Goal: Task Accomplishment & Management: Manage account settings

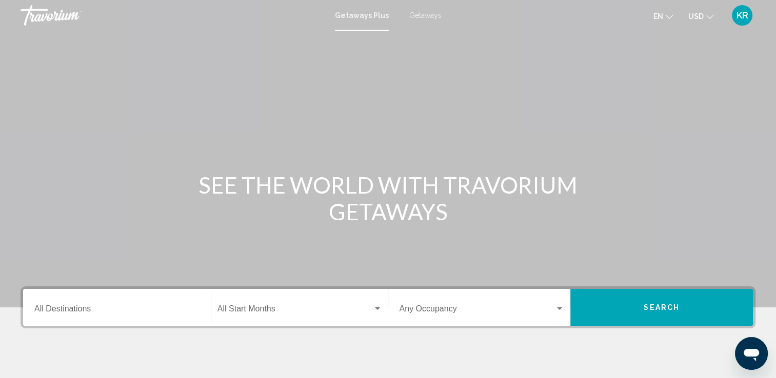
click at [753, 18] on button "KR" at bounding box center [742, 16] width 27 height 22
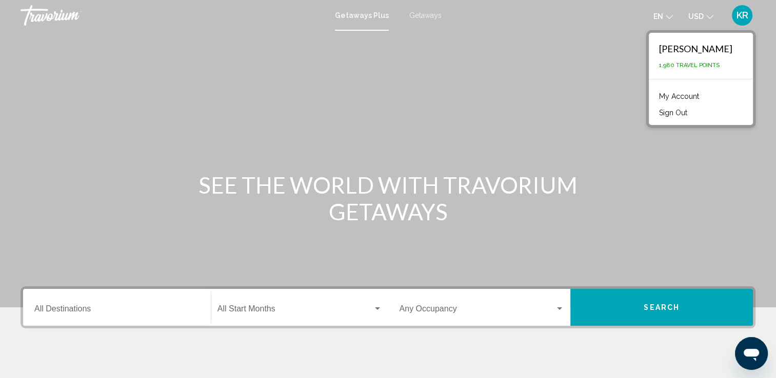
click at [704, 96] on link "My Account" at bounding box center [679, 96] width 50 height 13
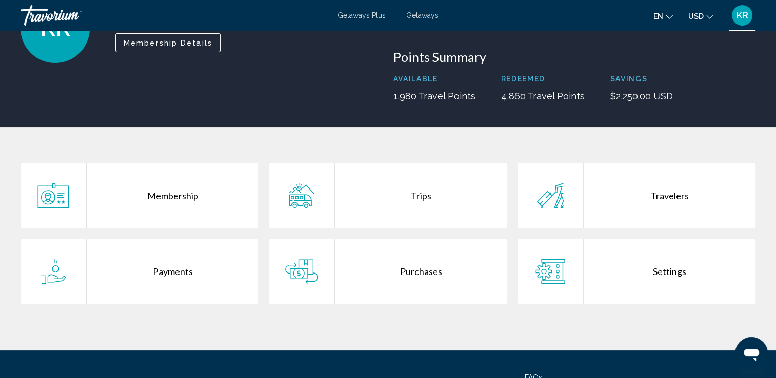
scroll to position [156, 0]
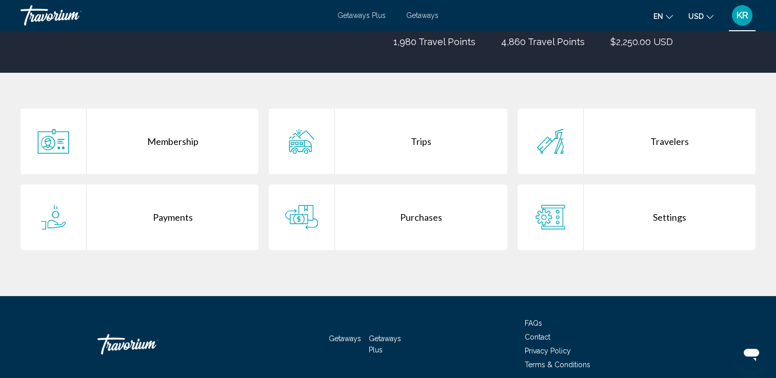
click at [435, 145] on div "Trips" at bounding box center [421, 142] width 172 height 66
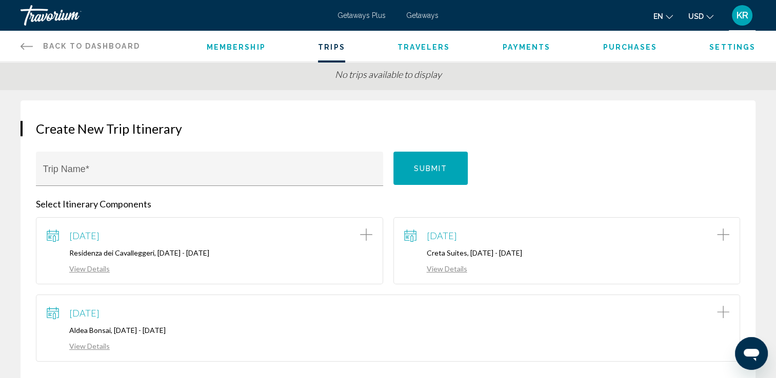
scroll to position [36, 0]
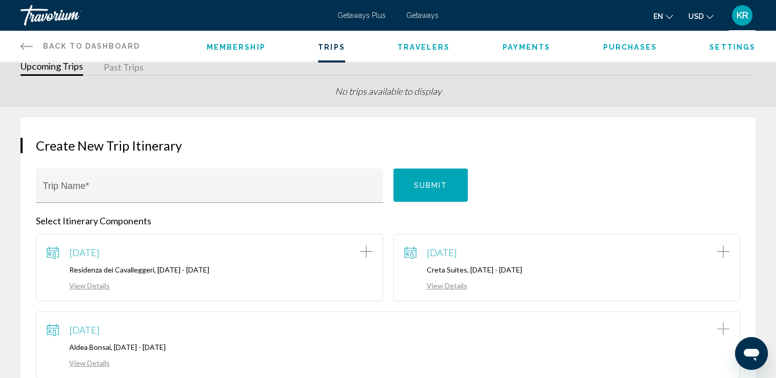
click at [640, 47] on span "Purchases" at bounding box center [630, 47] width 54 height 8
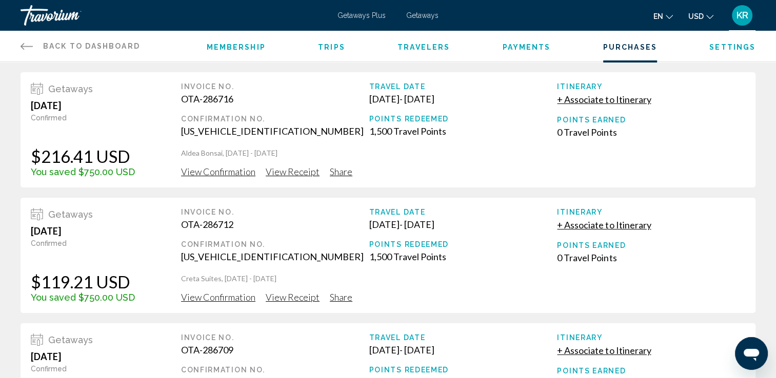
click at [635, 103] on span "+ Associate to Itinerary" at bounding box center [604, 99] width 94 height 11
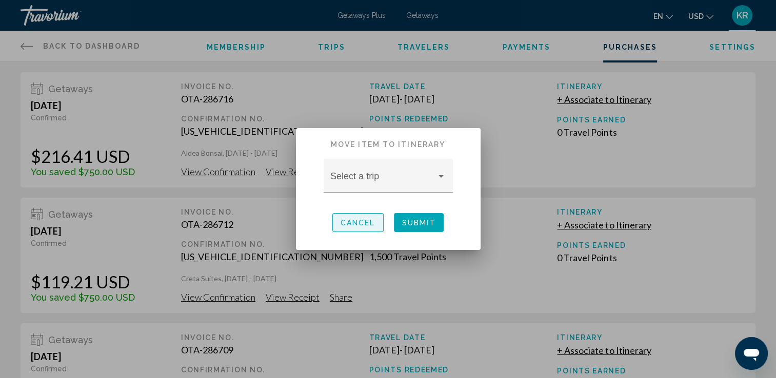
click at [366, 228] on button "Cancel" at bounding box center [357, 222] width 51 height 19
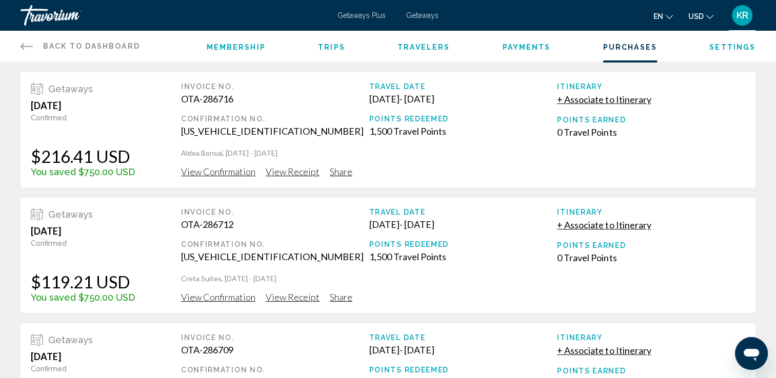
click at [231, 47] on span "Membership" at bounding box center [236, 47] width 59 height 8
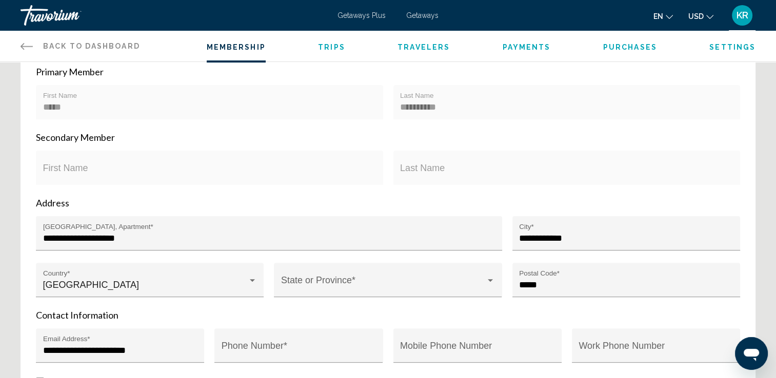
scroll to position [248, 0]
click at [377, 178] on div "First Name" at bounding box center [209, 168] width 347 height 34
click at [74, 166] on div "First Name" at bounding box center [209, 171] width 333 height 27
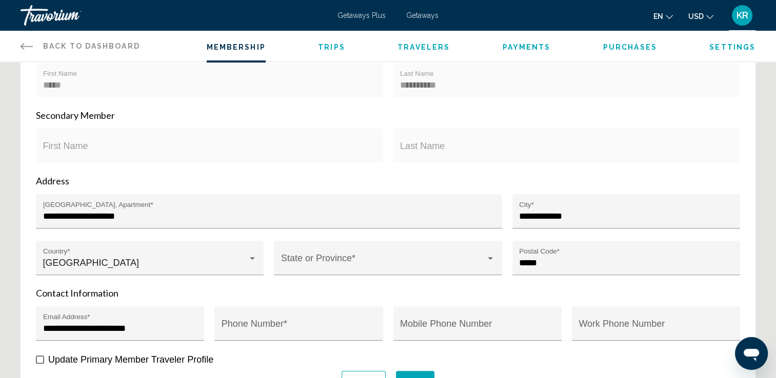
scroll to position [272, 0]
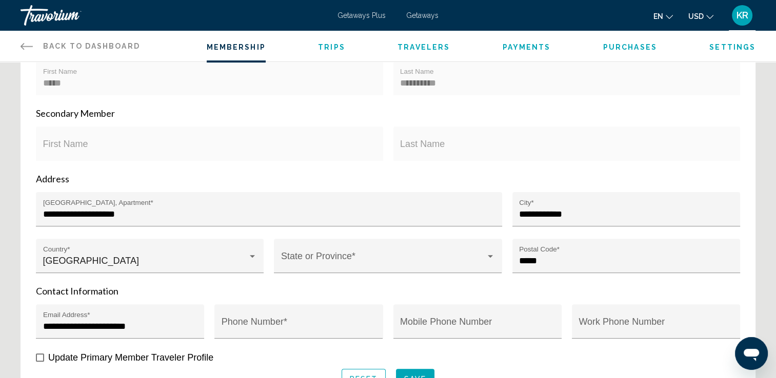
click at [415, 46] on span "Travelers" at bounding box center [423, 47] width 52 height 8
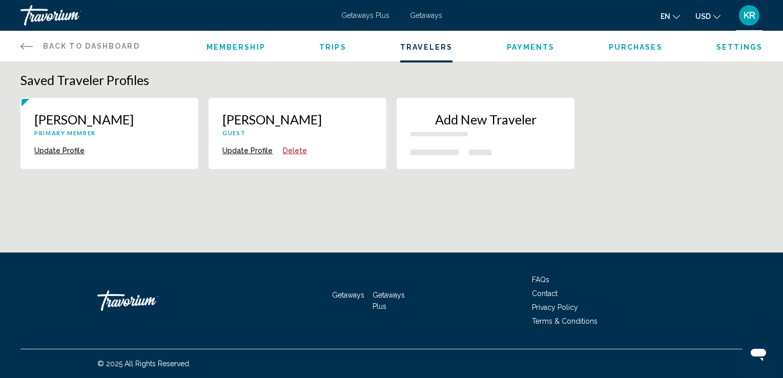
click at [486, 141] on div "Add New Traveler" at bounding box center [486, 128] width 150 height 32
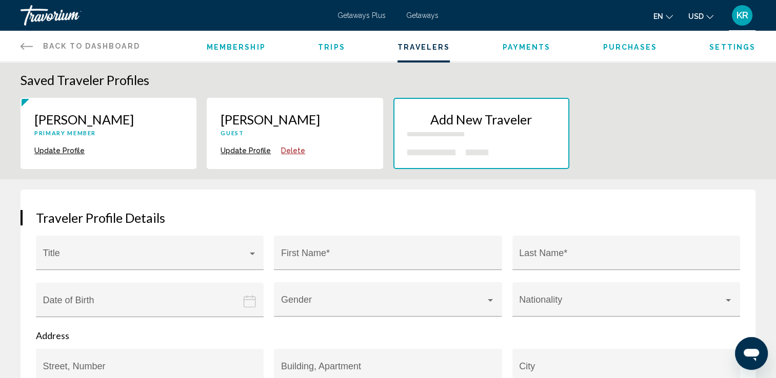
click at [520, 49] on span "Payments" at bounding box center [526, 47] width 48 height 8
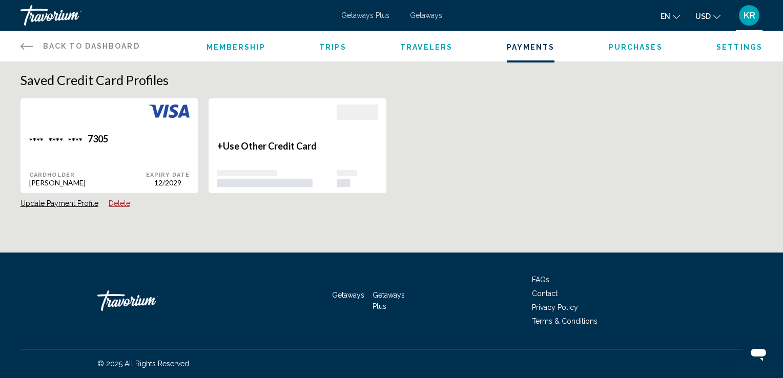
click at [757, 51] on span "Settings" at bounding box center [740, 47] width 46 height 8
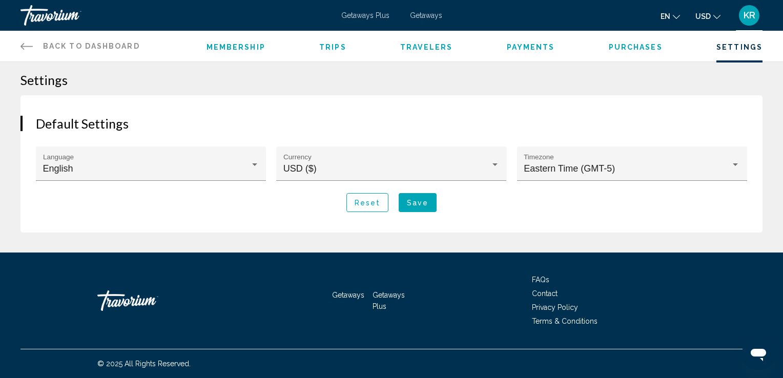
click at [525, 50] on span "Payments" at bounding box center [531, 47] width 48 height 8
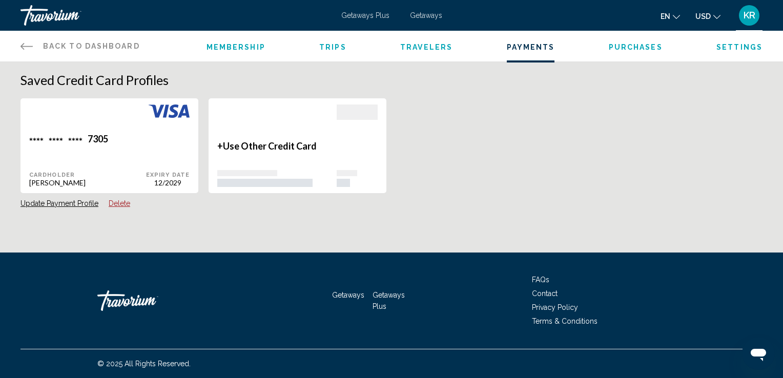
click at [232, 49] on span "Membership" at bounding box center [236, 47] width 59 height 8
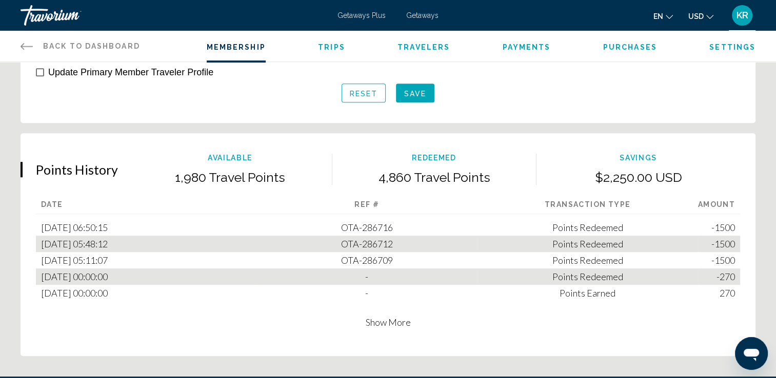
scroll to position [556, 0]
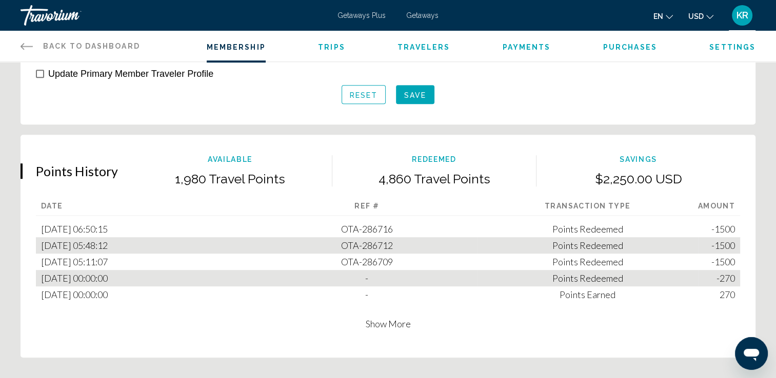
click at [100, 229] on div "[DATE] 06:50:15" at bounding box center [146, 229] width 220 height 16
click at [368, 229] on span "OTA-286716" at bounding box center [367, 229] width 52 height 11
click at [386, 327] on span "Show More" at bounding box center [388, 323] width 45 height 11
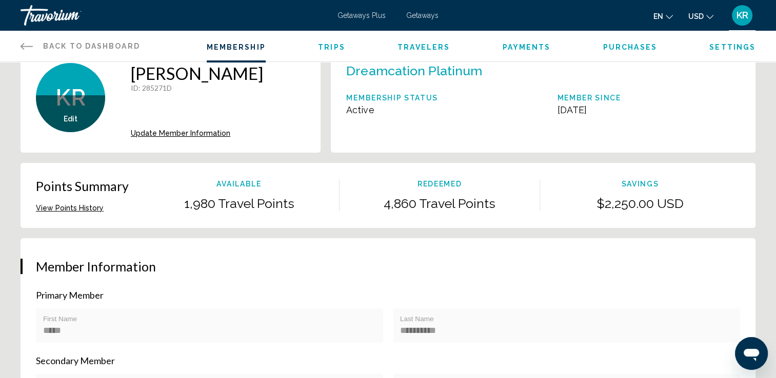
scroll to position [20, 0]
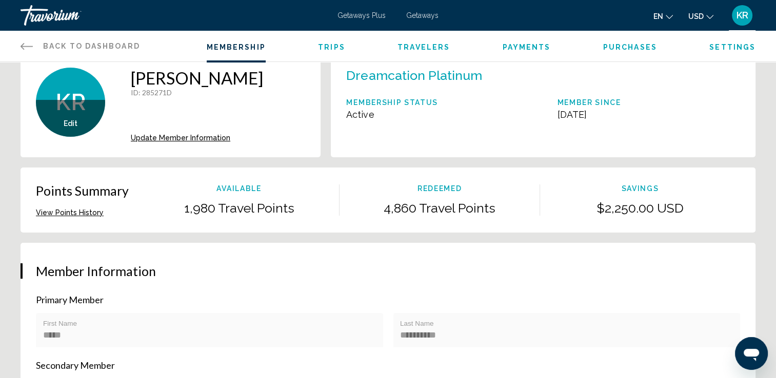
click at [336, 48] on span "Trips" at bounding box center [331, 47] width 27 height 8
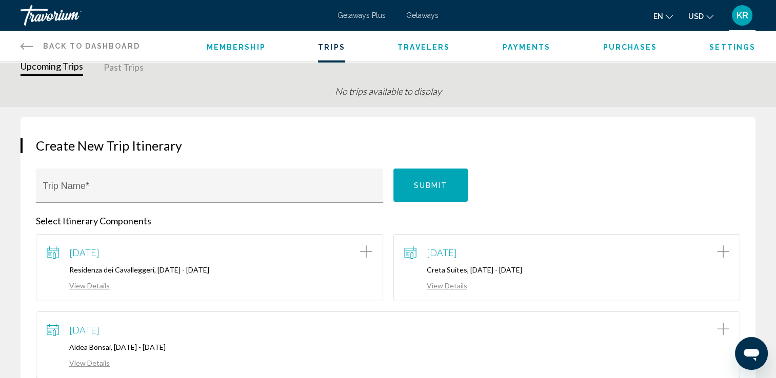
scroll to position [45, 0]
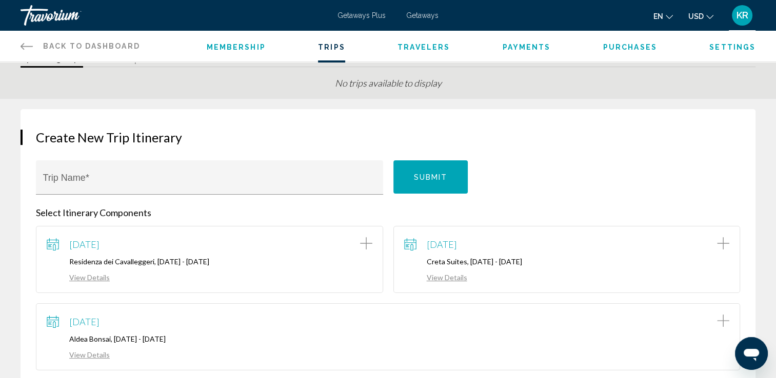
click at [271, 256] on div "October 11, 2025 Residenza dei Cavalleggeri, 10/11/2025 - 10/18/2025 View Detai…" at bounding box center [210, 260] width 326 height 46
click at [100, 277] on link "View Details" at bounding box center [78, 277] width 63 height 9
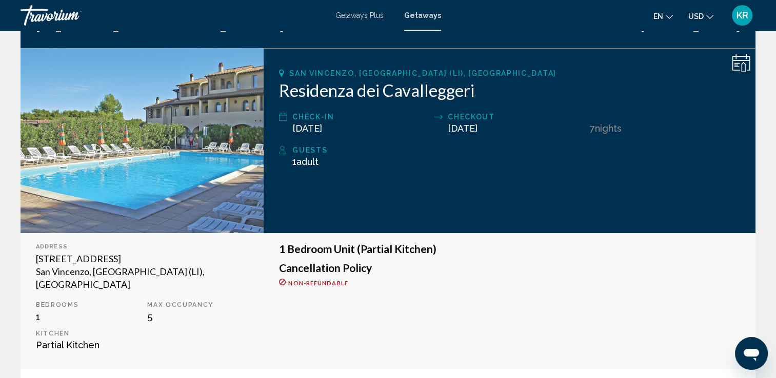
scroll to position [127, 0]
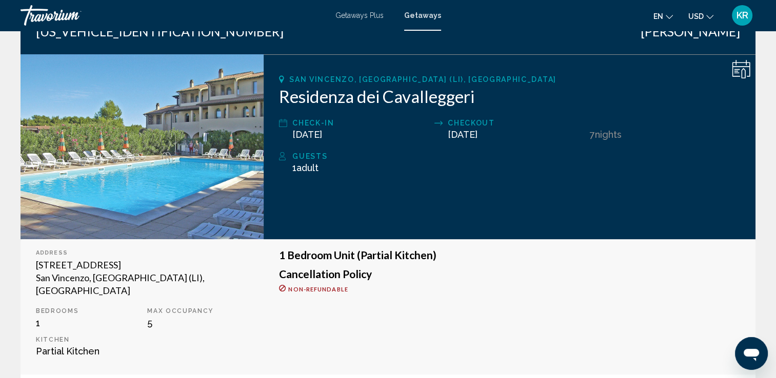
click at [315, 298] on div "1 Bedroom Unit (Partial Kitchen) Cancellation Policy Non-refundable" at bounding box center [510, 306] width 492 height 135
click at [332, 279] on h3 "Cancellation Policy" at bounding box center [509, 274] width 461 height 11
click at [346, 256] on h3 "1 Bedroom Unit (Partial Kitchen)" at bounding box center [509, 255] width 461 height 11
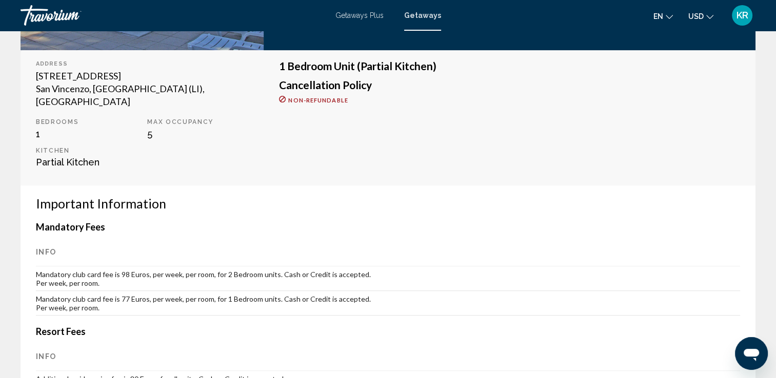
scroll to position [318, 0]
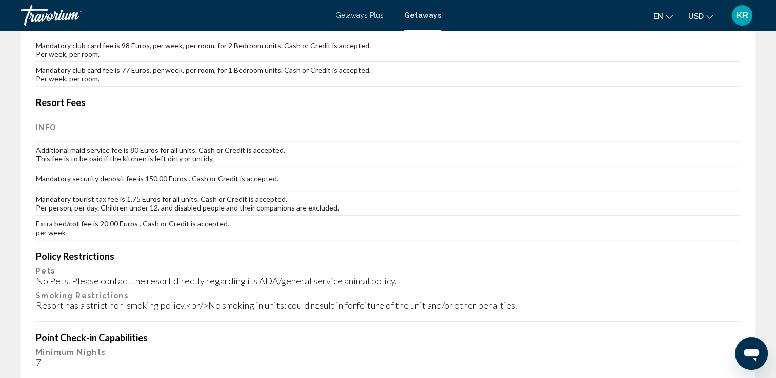
click at [749, 281] on div "Important Information Mandatory Fees Info Mandatory club card fee is 98 Euros, …" at bounding box center [388, 276] width 735 height 640
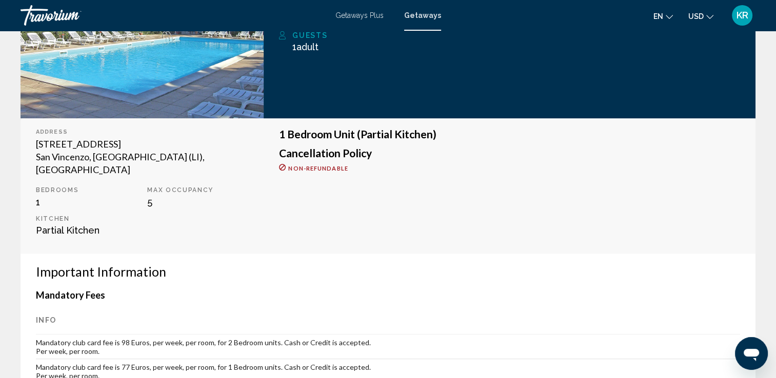
scroll to position [245, 0]
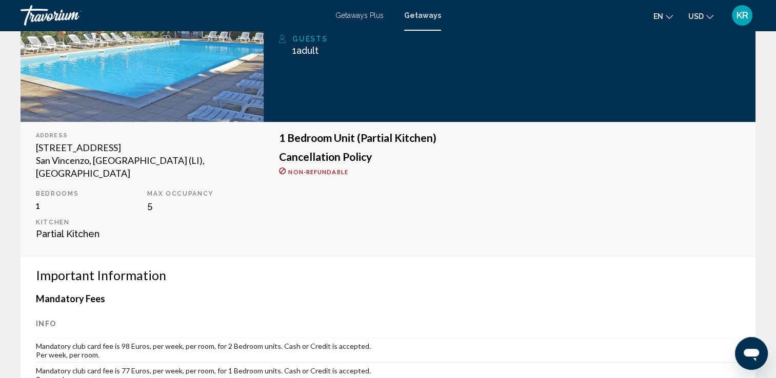
click at [737, 18] on span "KR" at bounding box center [742, 15] width 12 height 10
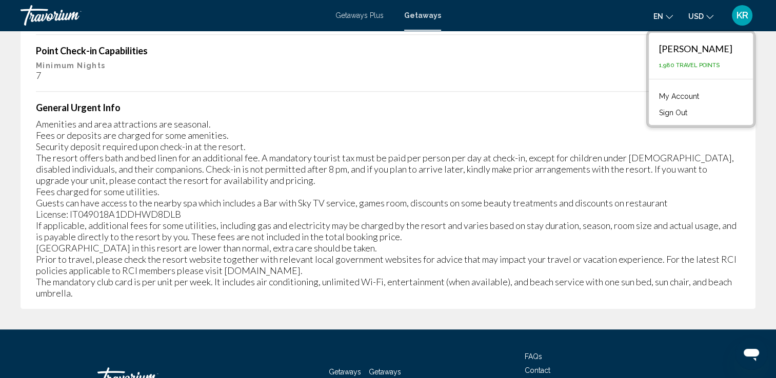
scroll to position [835, 0]
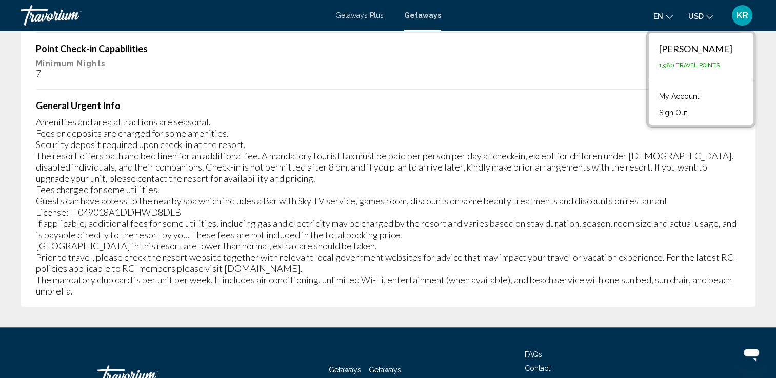
click at [540, 351] on span "FAQs" at bounding box center [533, 355] width 17 height 8
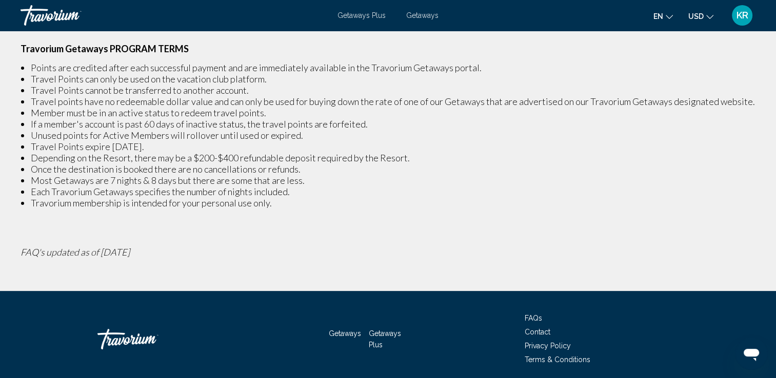
scroll to position [283, 0]
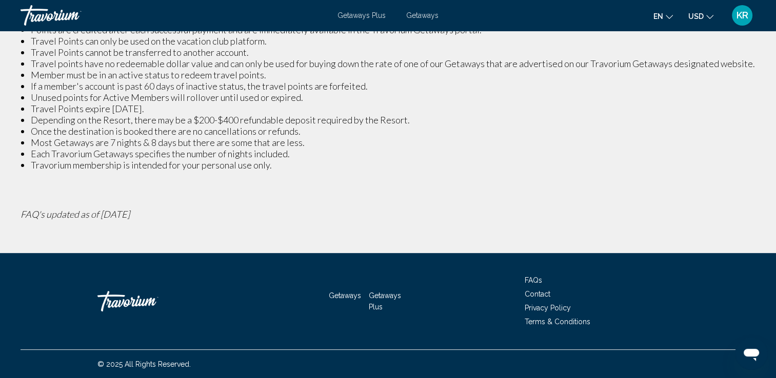
click at [696, 119] on li "Depending on the Resort, there may be a $200-$400 refundable deposit required b…" at bounding box center [393, 119] width 724 height 11
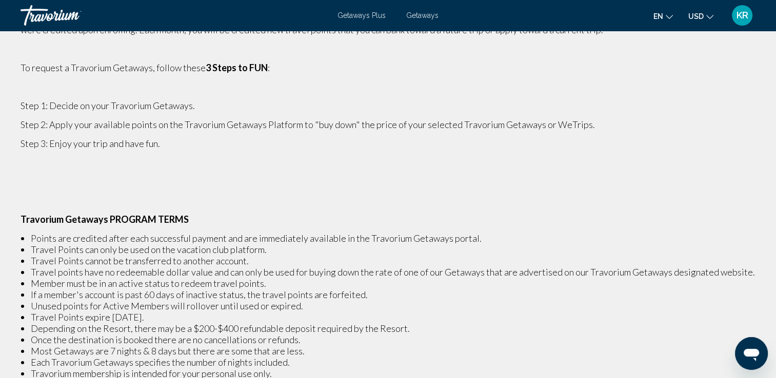
scroll to position [0, 0]
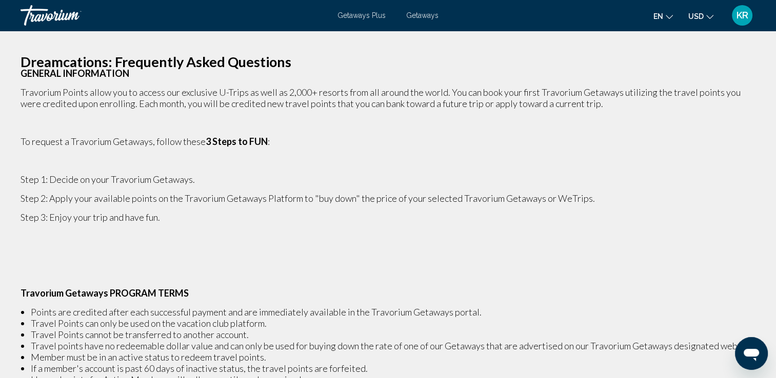
click at [740, 19] on span "KR" at bounding box center [742, 15] width 12 height 10
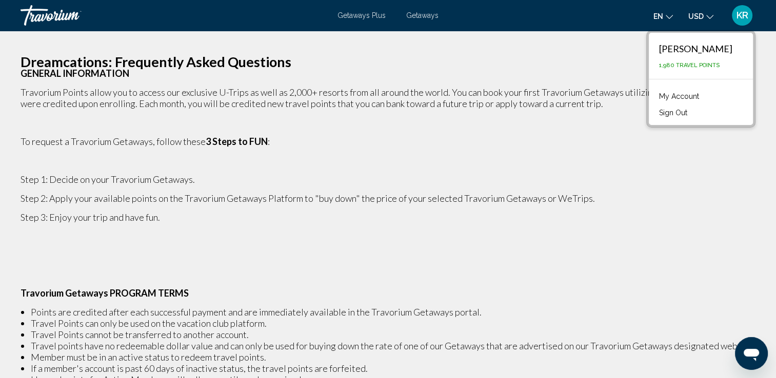
click at [701, 96] on link "My Account" at bounding box center [679, 96] width 50 height 13
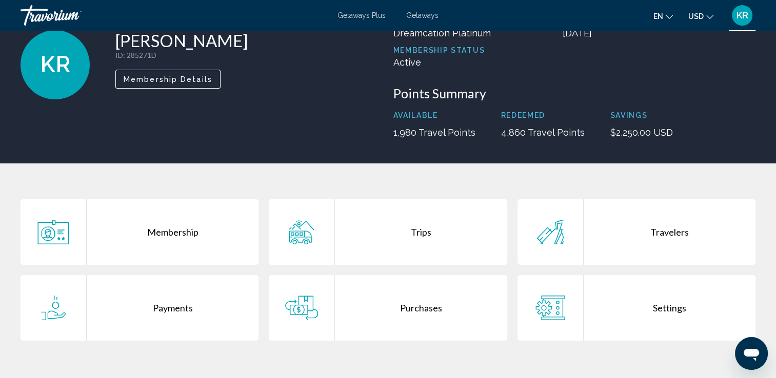
scroll to position [66, 0]
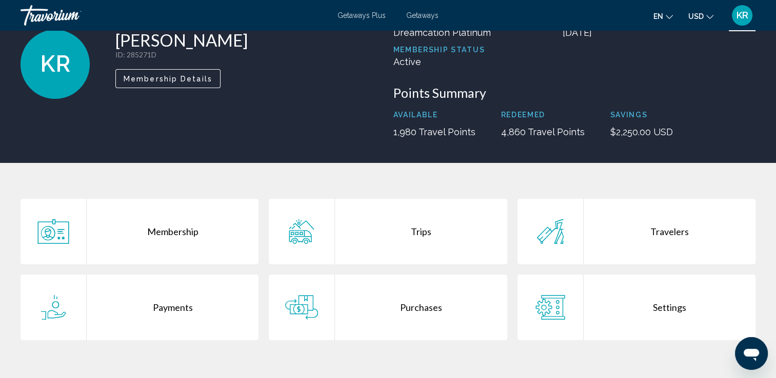
click at [659, 231] on div "Travelers" at bounding box center [669, 232] width 172 height 66
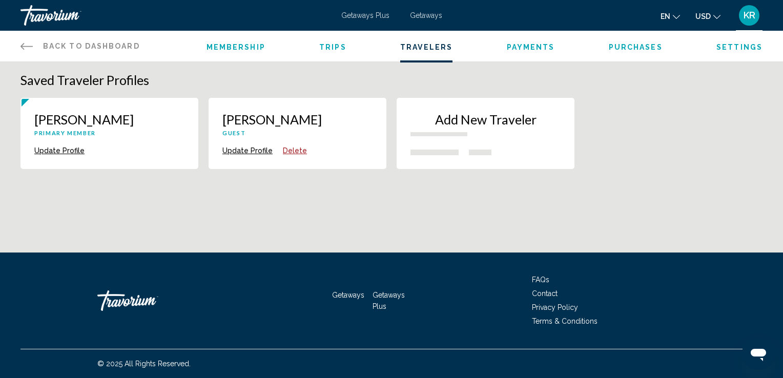
click at [646, 47] on span "Purchases" at bounding box center [636, 47] width 54 height 8
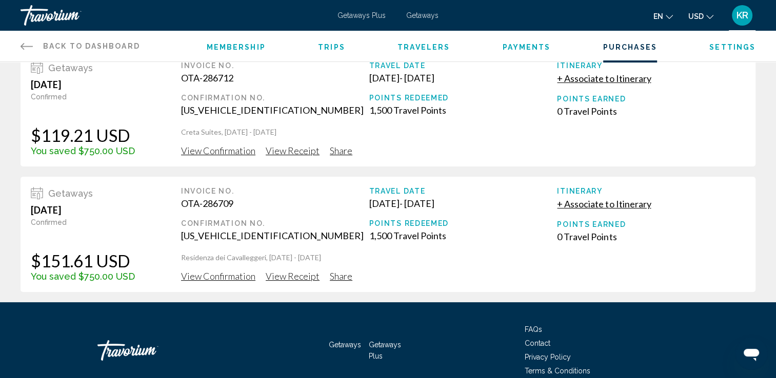
scroll to position [147, 0]
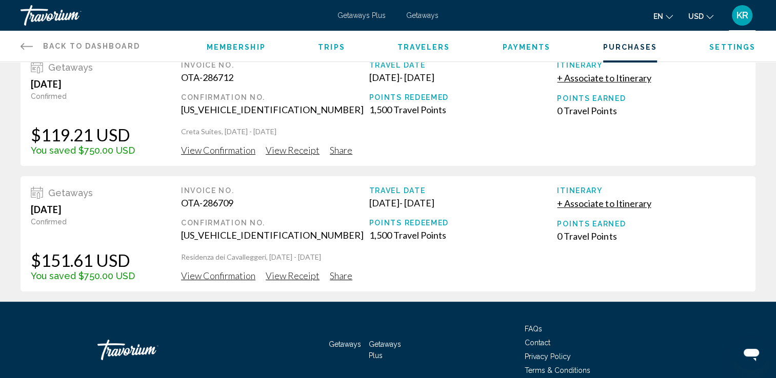
click at [214, 30] on span "View Confirmation" at bounding box center [218, 24] width 74 height 11
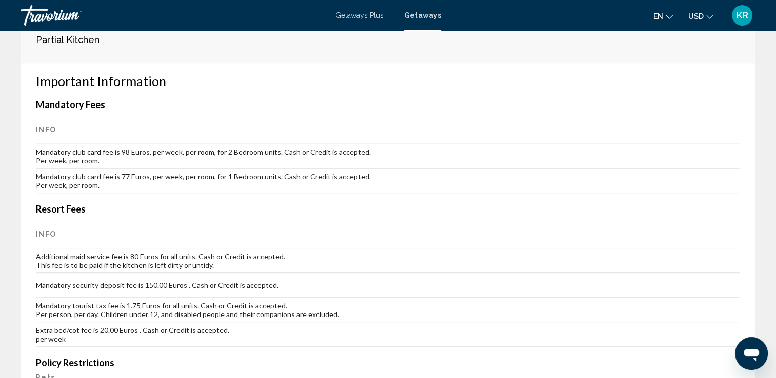
scroll to position [447, 0]
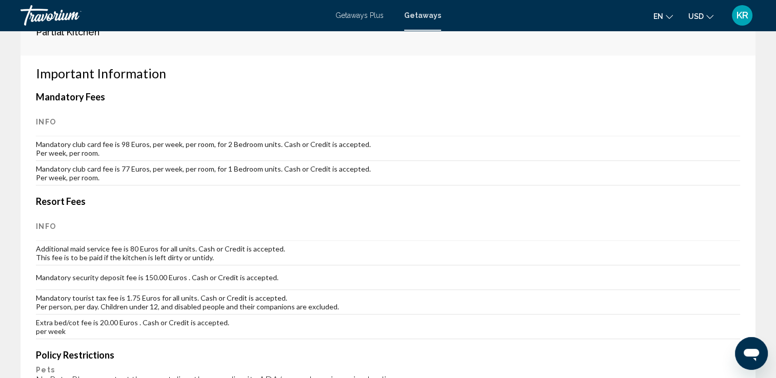
click at [683, 316] on td "Extra bed/cot fee is 20.00 Euros . Cash or Credit is accepted. per week" at bounding box center [388, 327] width 704 height 25
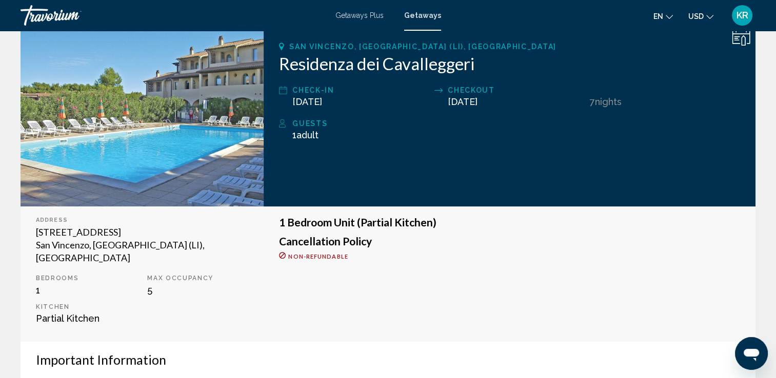
scroll to position [154, 0]
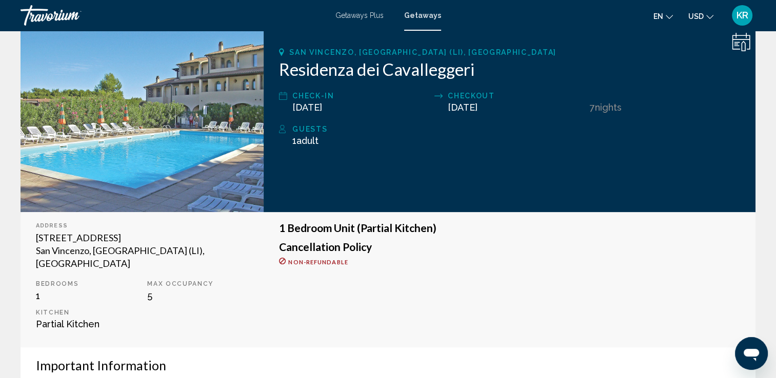
click at [709, 16] on icon "Change currency" at bounding box center [709, 16] width 7 height 7
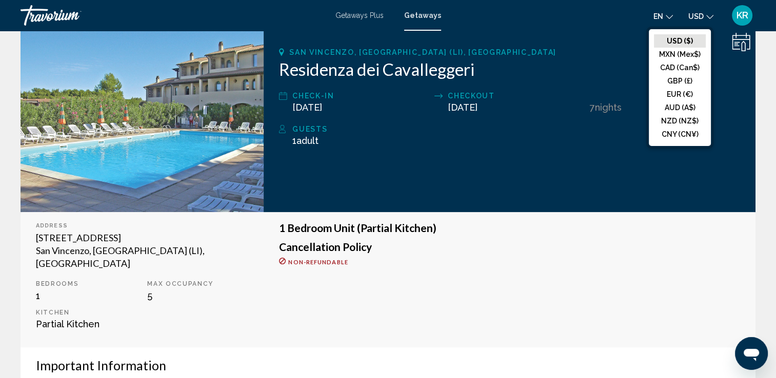
click at [626, 273] on div "1 Bedroom Unit (Partial Kitchen) Cancellation Policy Non-refundable" at bounding box center [510, 279] width 492 height 135
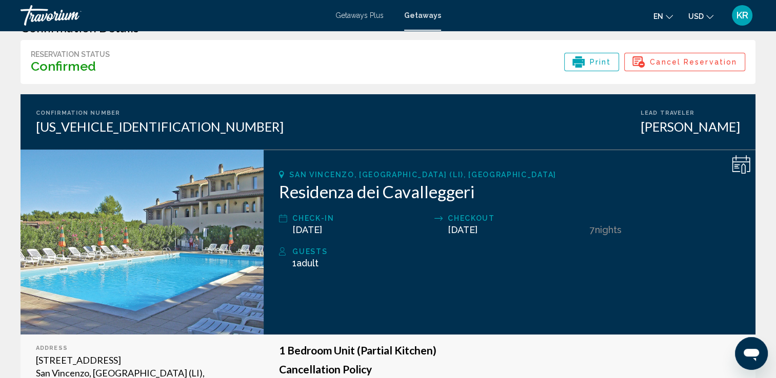
scroll to position [0, 0]
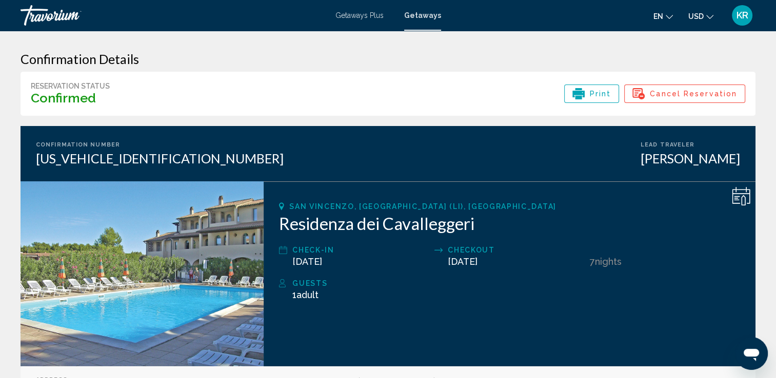
click at [741, 18] on span "KR" at bounding box center [742, 15] width 12 height 10
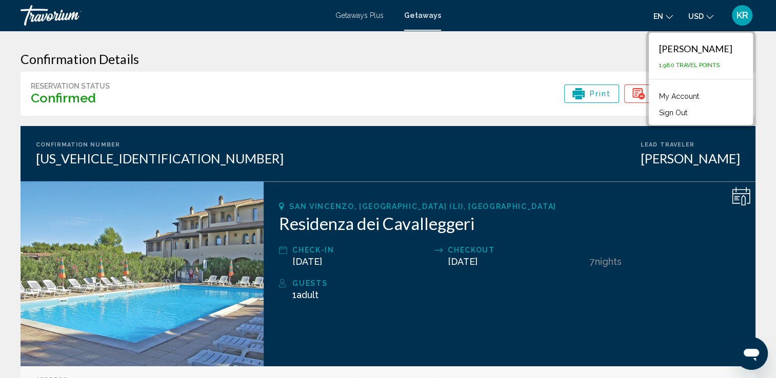
click at [700, 94] on link "My Account" at bounding box center [679, 96] width 50 height 13
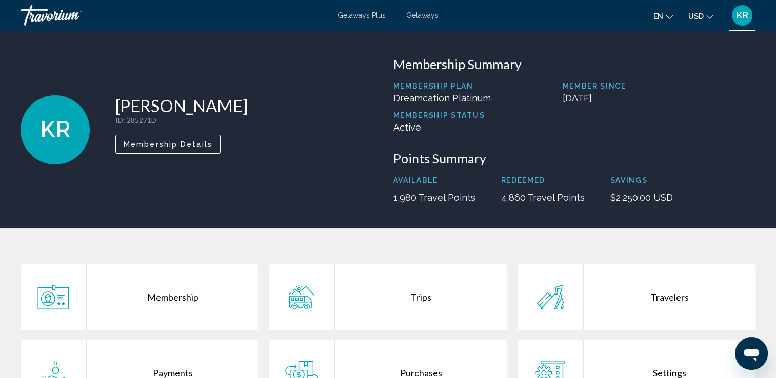
click at [201, 143] on span "Membership Details" at bounding box center [168, 144] width 89 height 8
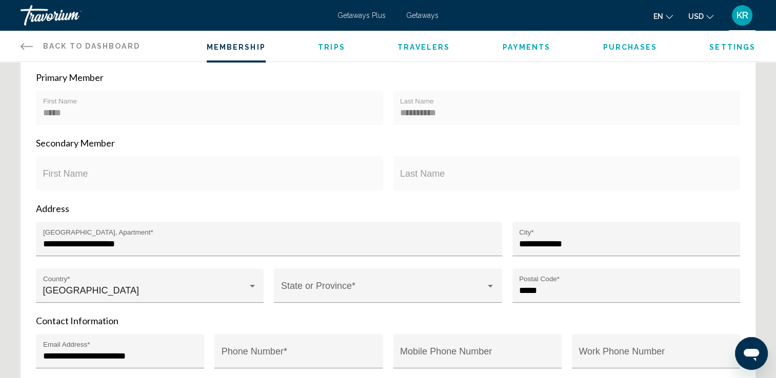
scroll to position [246, 0]
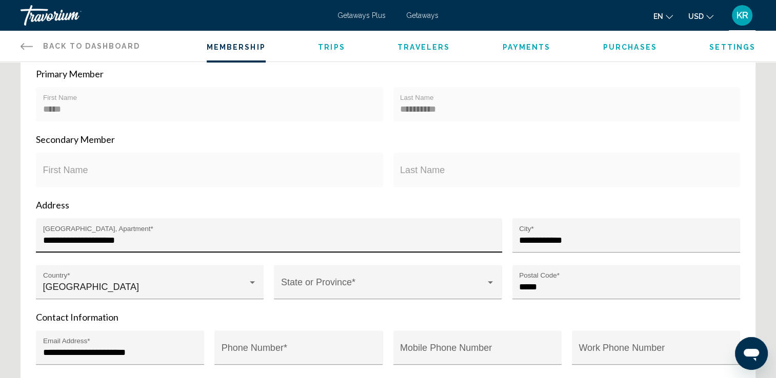
click at [149, 243] on input "**********" at bounding box center [269, 240] width 452 height 10
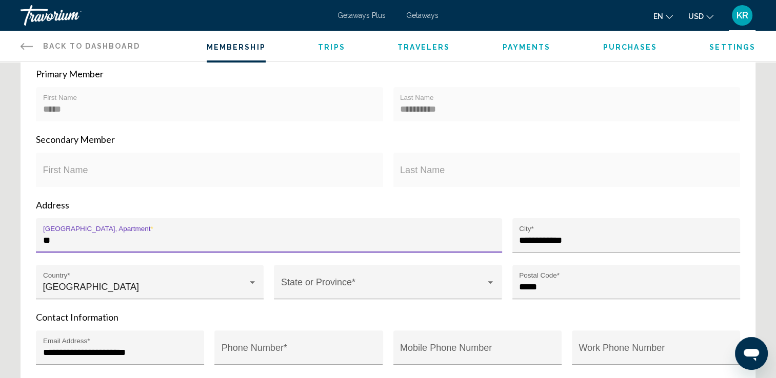
type input "*"
type input "**********"
click at [412, 283] on span "Main content" at bounding box center [383, 287] width 205 height 10
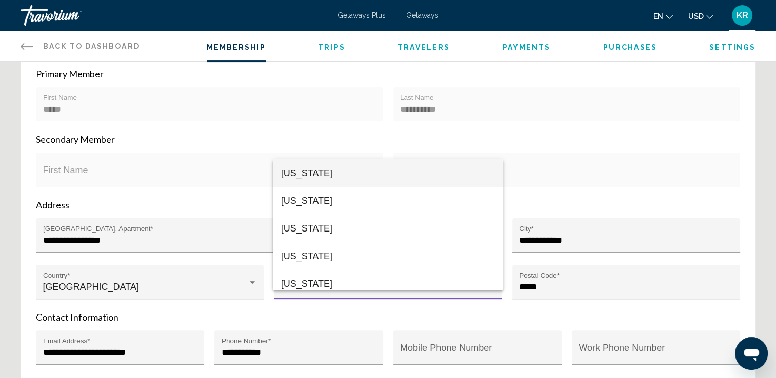
click at [326, 291] on div at bounding box center [388, 189] width 776 height 378
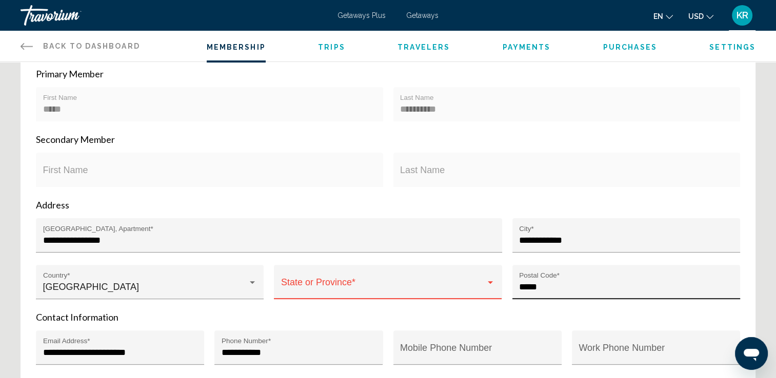
click at [558, 284] on input "*****" at bounding box center [626, 287] width 214 height 10
type input "*"
type input "*****"
click at [487, 285] on div "Main content" at bounding box center [490, 283] width 9 height 8
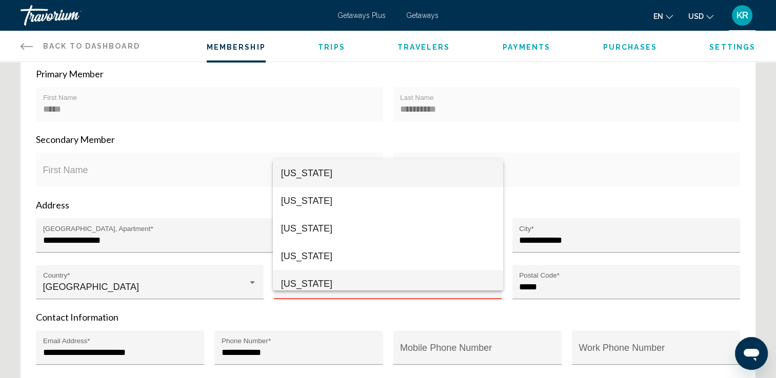
click at [323, 287] on span "[US_STATE]" at bounding box center [388, 284] width 214 height 28
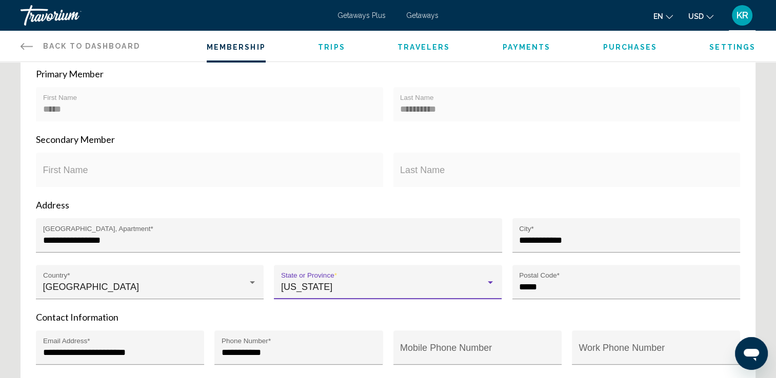
scroll to position [7, 0]
click at [565, 241] on input "**********" at bounding box center [626, 240] width 214 height 10
click at [606, 240] on input "**********" at bounding box center [626, 240] width 214 height 10
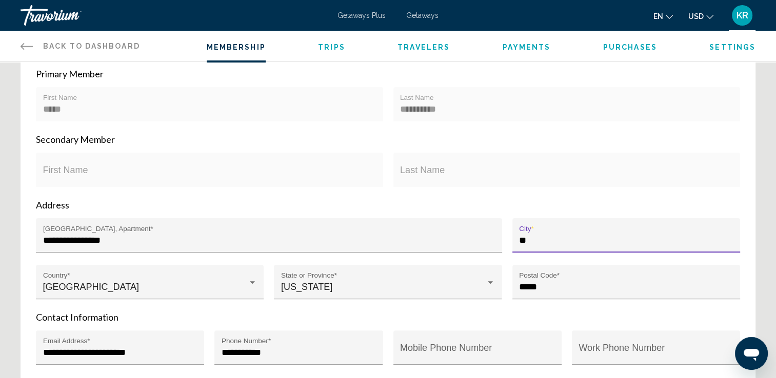
type input "*"
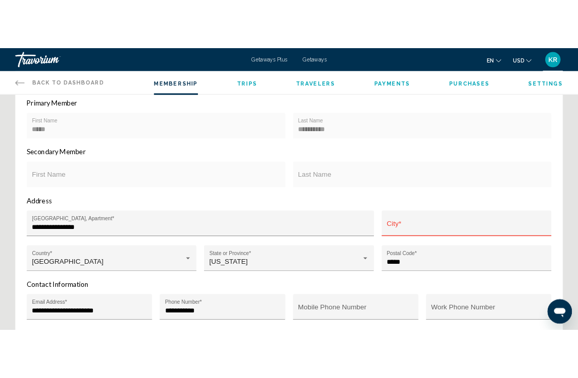
scroll to position [357, 0]
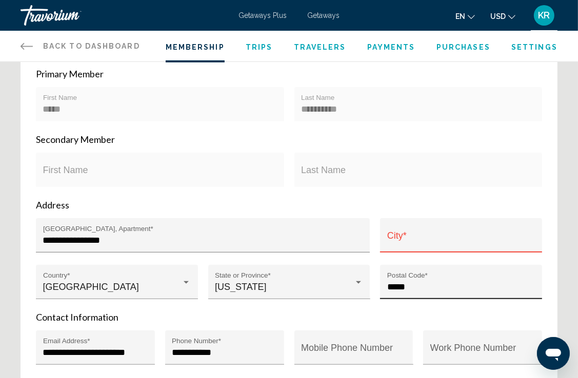
click at [435, 290] on input "*****" at bounding box center [461, 287] width 148 height 10
type input "*"
type input "*****"
click at [425, 243] on input "City *" at bounding box center [461, 240] width 148 height 10
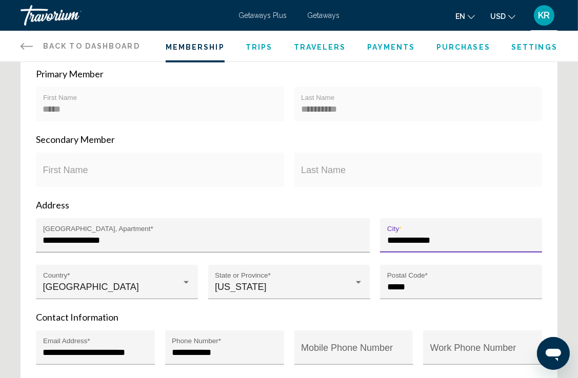
click at [458, 236] on input "**********" at bounding box center [461, 240] width 148 height 10
type input "*"
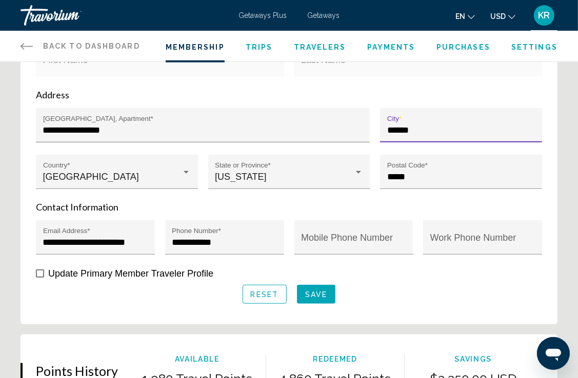
scroll to position [469, 0]
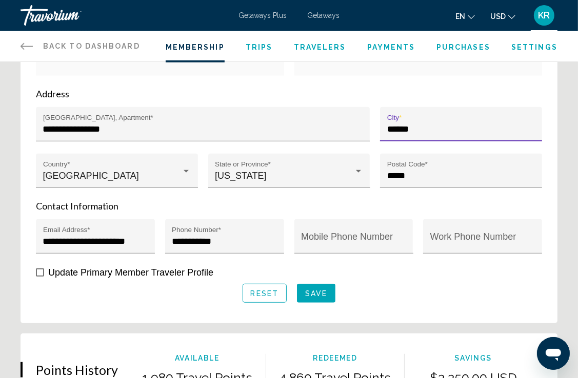
type input "******"
click at [324, 295] on span "Save" at bounding box center [316, 294] width 22 height 8
